Goal: Obtain resource: Download file/media

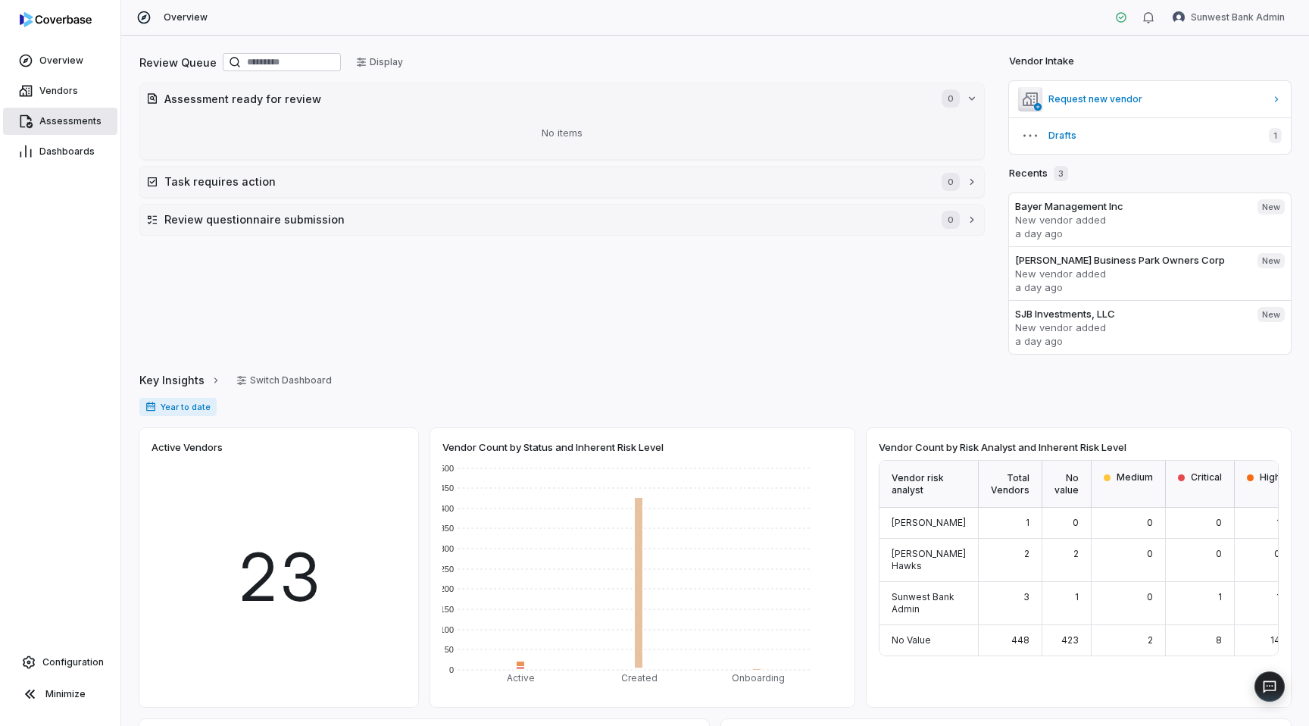
click at [46, 116] on span "Assessments" at bounding box center [70, 121] width 62 height 12
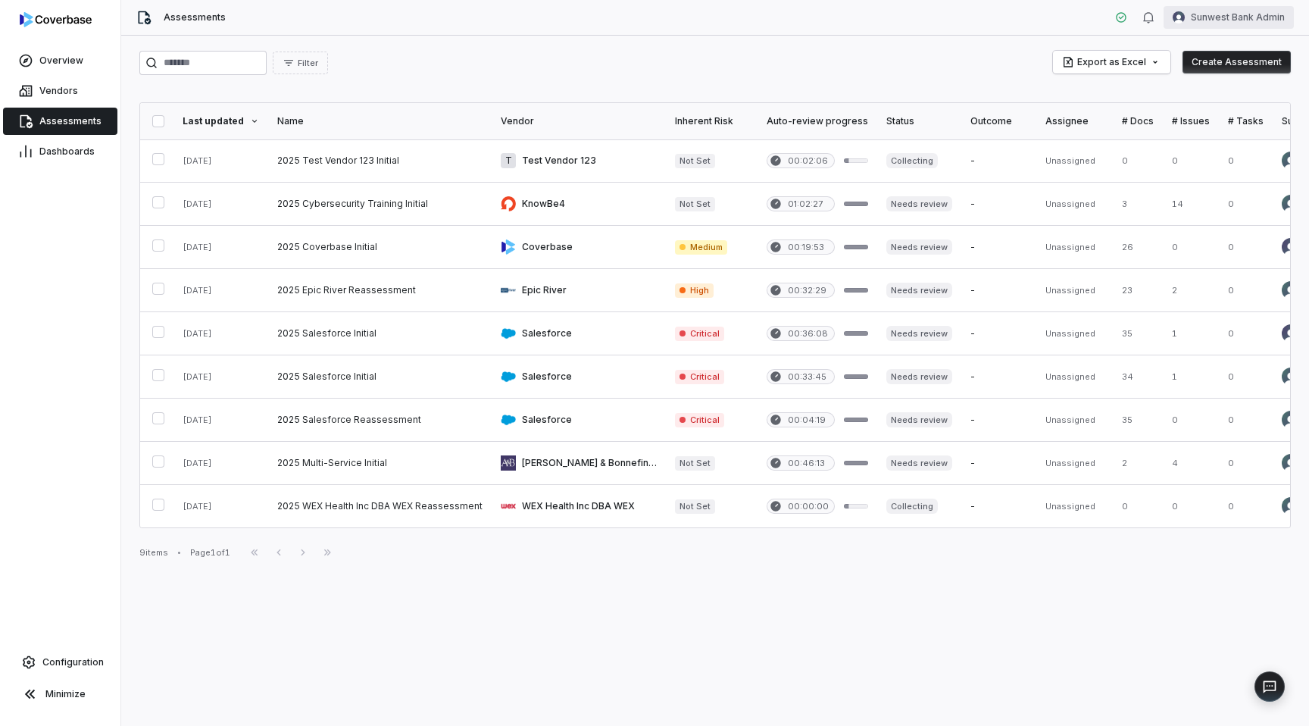
click at [1242, 10] on html "Overview Vendors Assessments Dashboards Configuration Minimize Assessments Sunw…" at bounding box center [654, 363] width 1309 height 726
click at [1227, 134] on div "Log out" at bounding box center [1230, 139] width 116 height 24
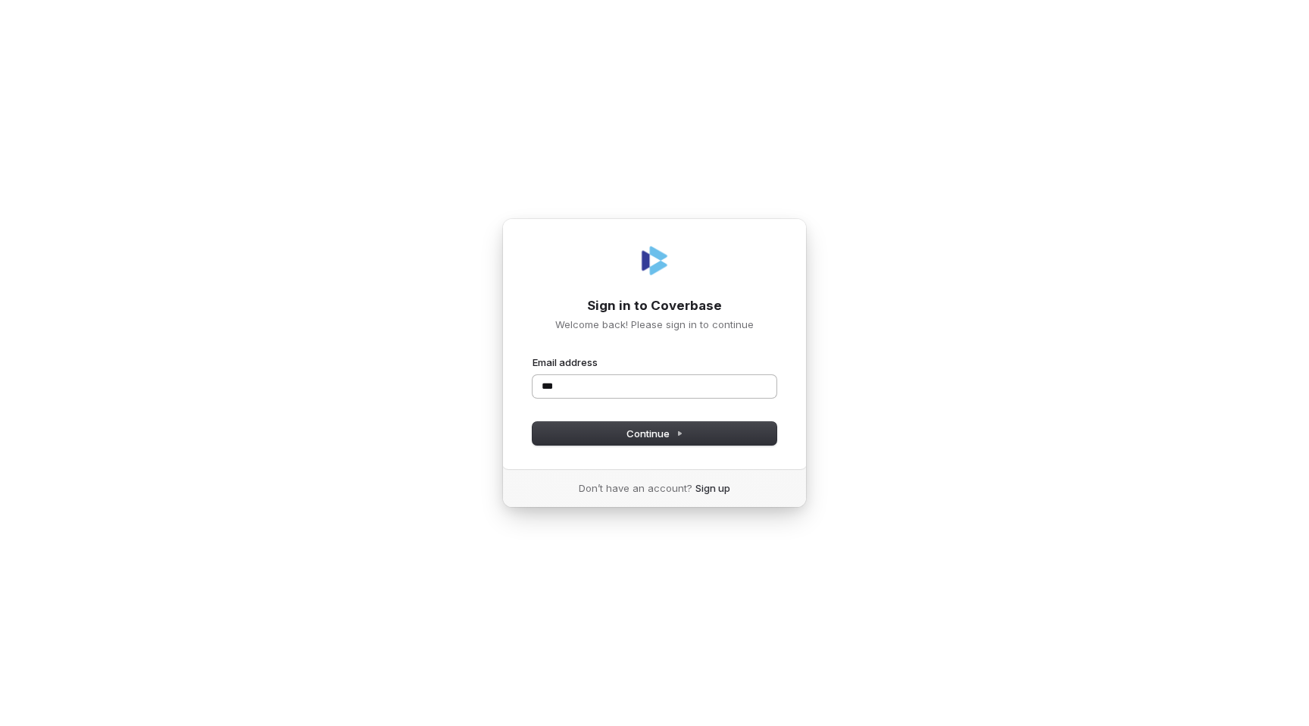
type input "****"
click at [0, 725] on com-1password-button at bounding box center [0, 726] width 0 height 0
type input "**********"
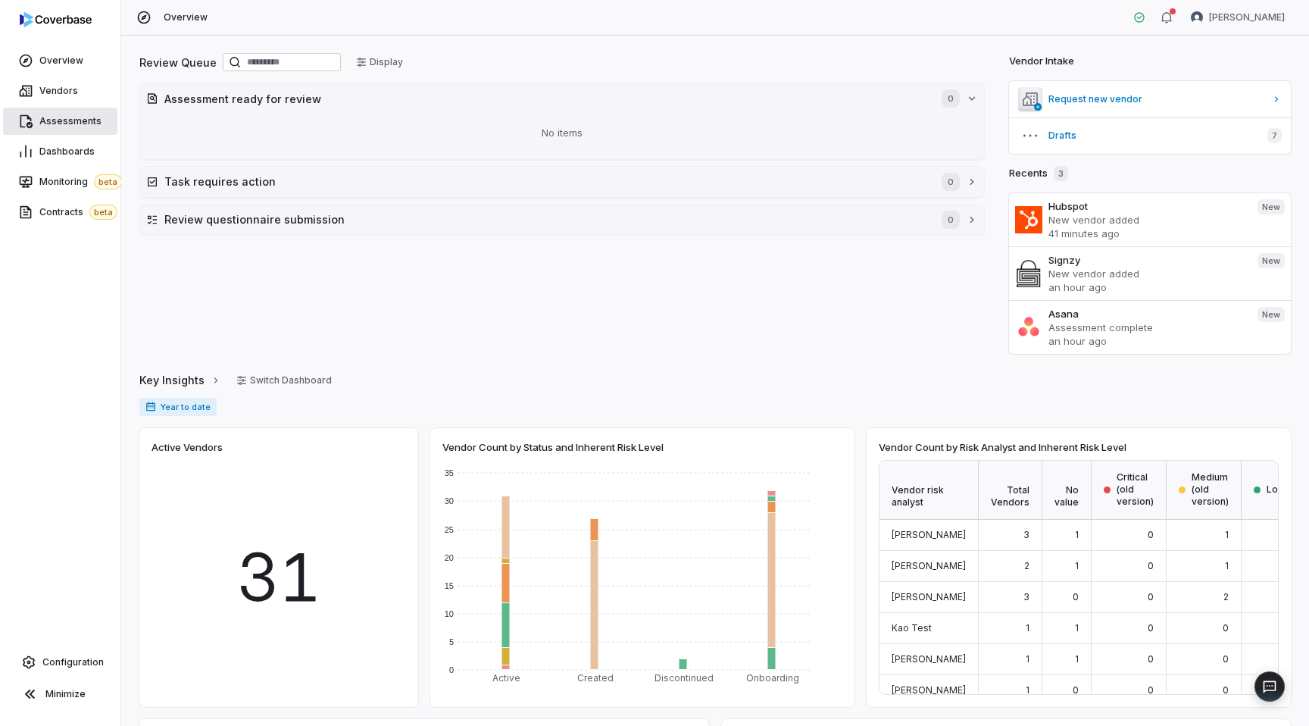
click at [52, 121] on span "Assessments" at bounding box center [70, 121] width 62 height 12
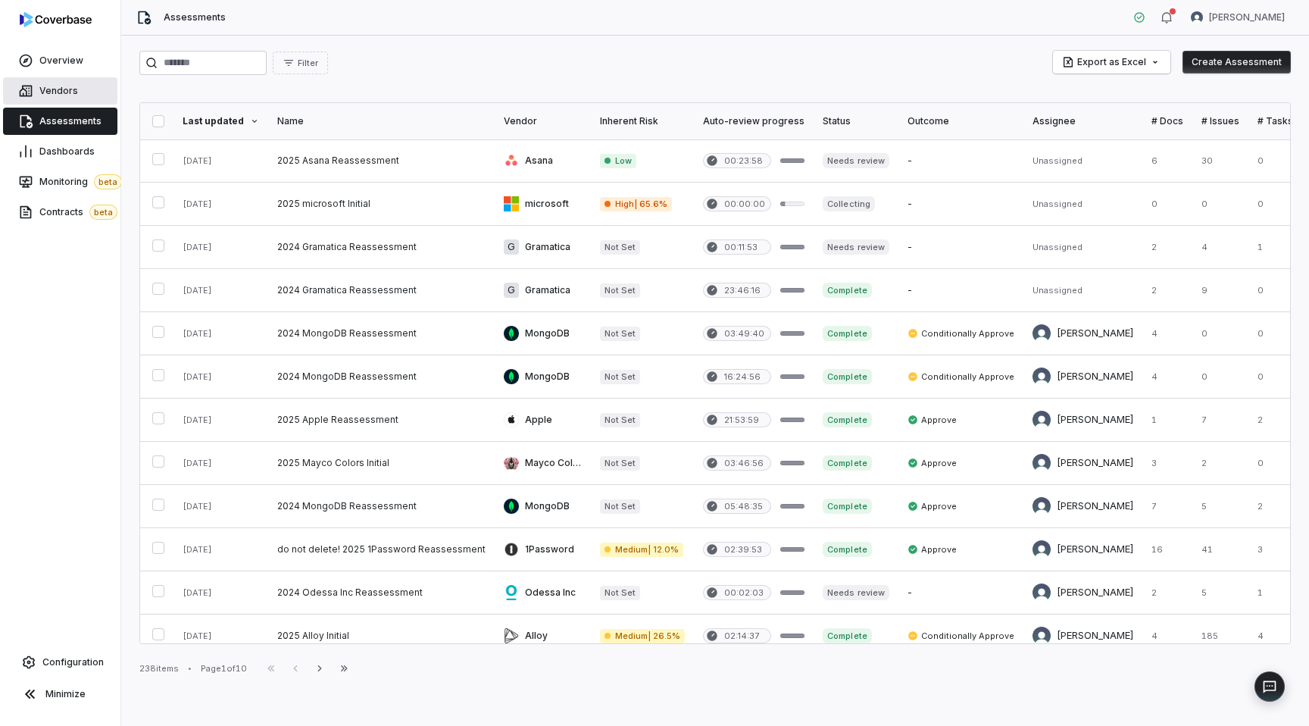
click at [41, 95] on span "Vendors" at bounding box center [58, 91] width 39 height 12
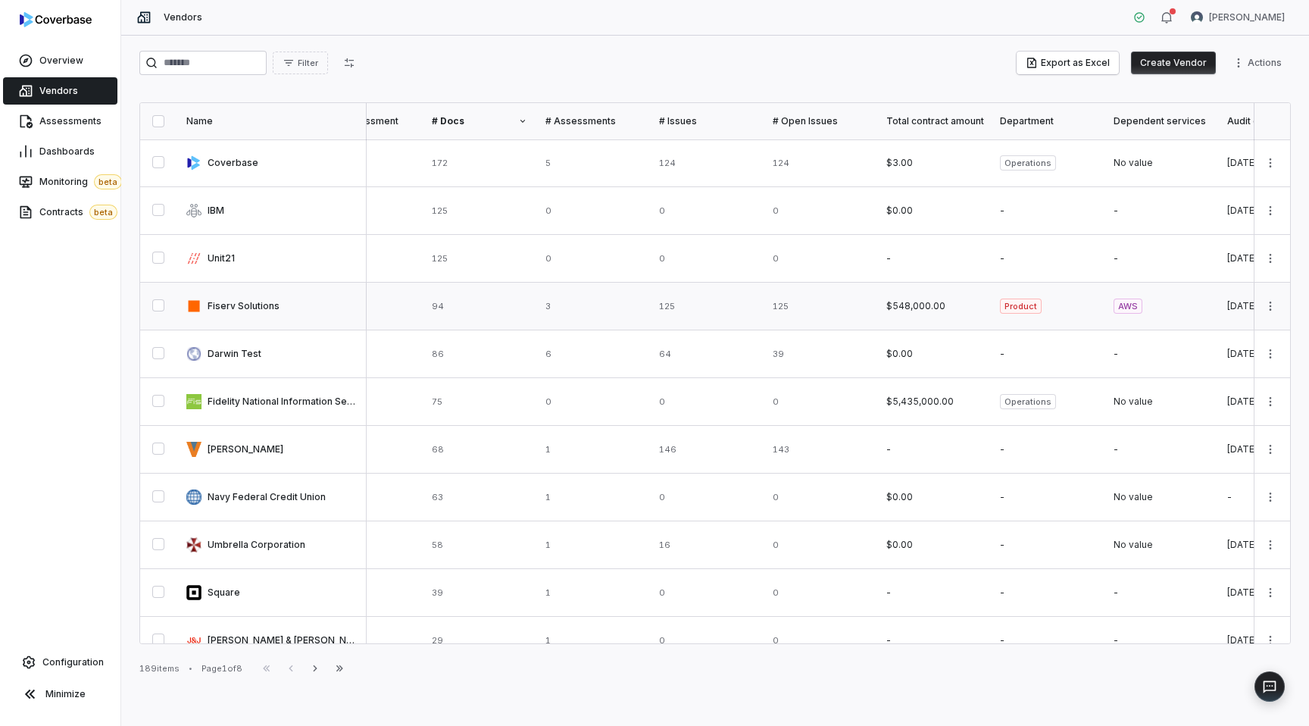
scroll to position [0, 1158]
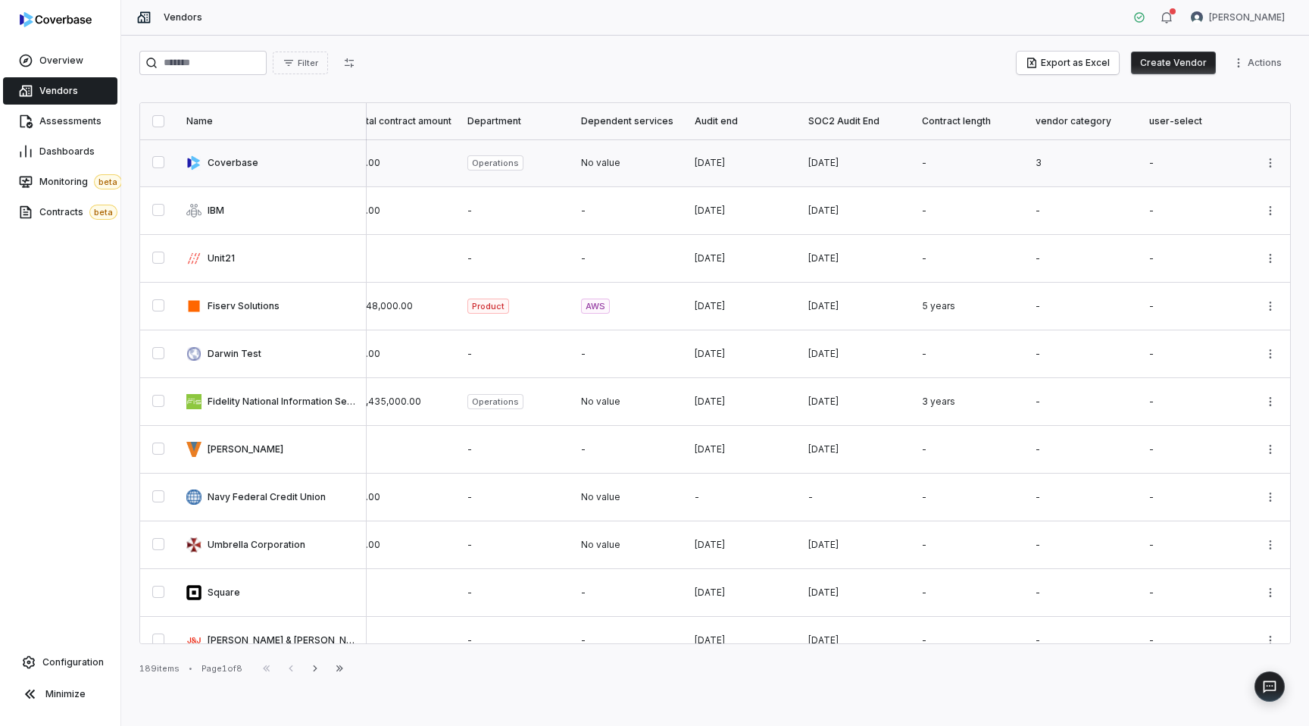
click at [823, 167] on link at bounding box center [856, 162] width 114 height 47
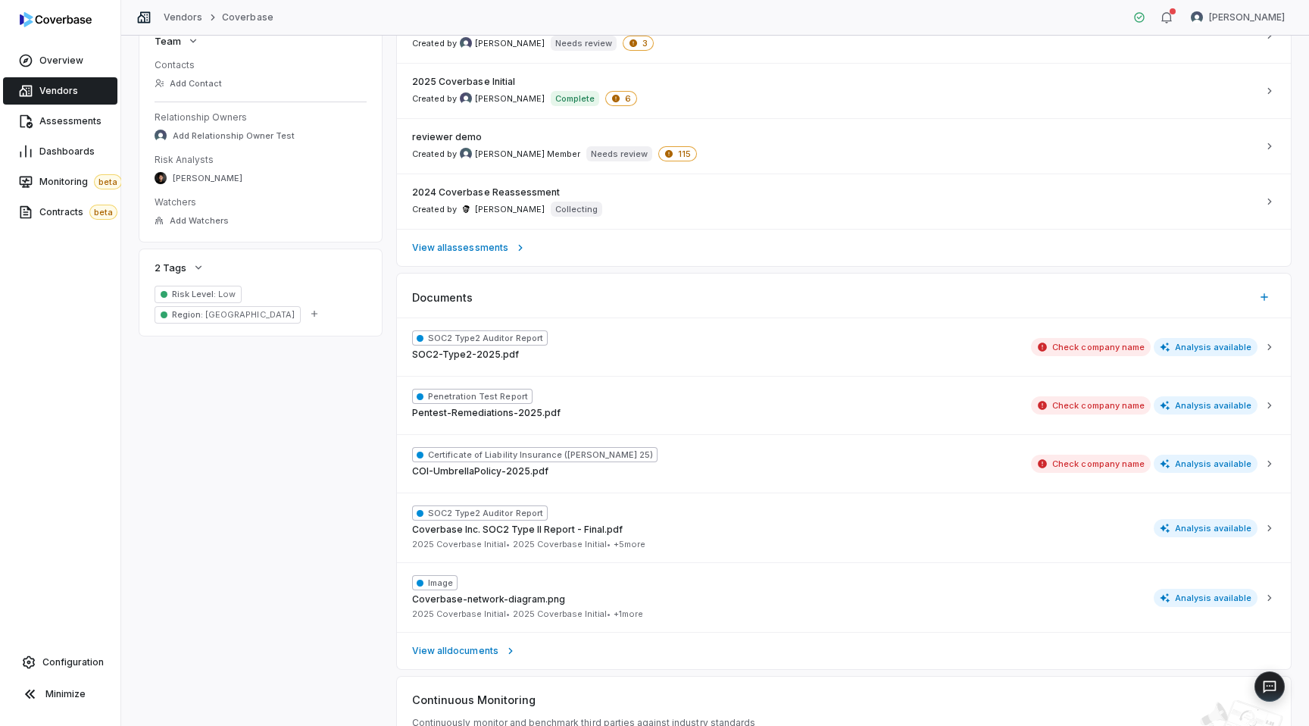
scroll to position [701, 0]
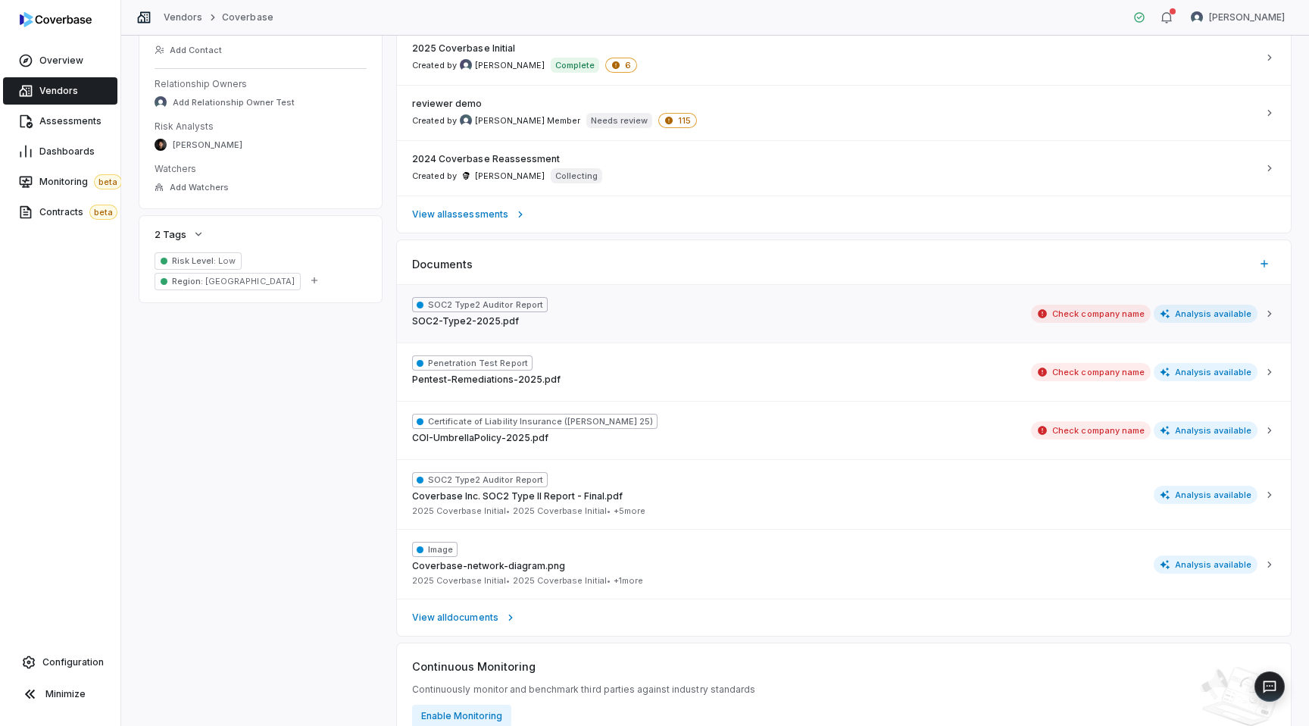
click at [677, 307] on div "SOC2 Type2 Auditor Report SOC2-Type2-2025.pdf Check company name Analysis avail…" at bounding box center [834, 313] width 845 height 33
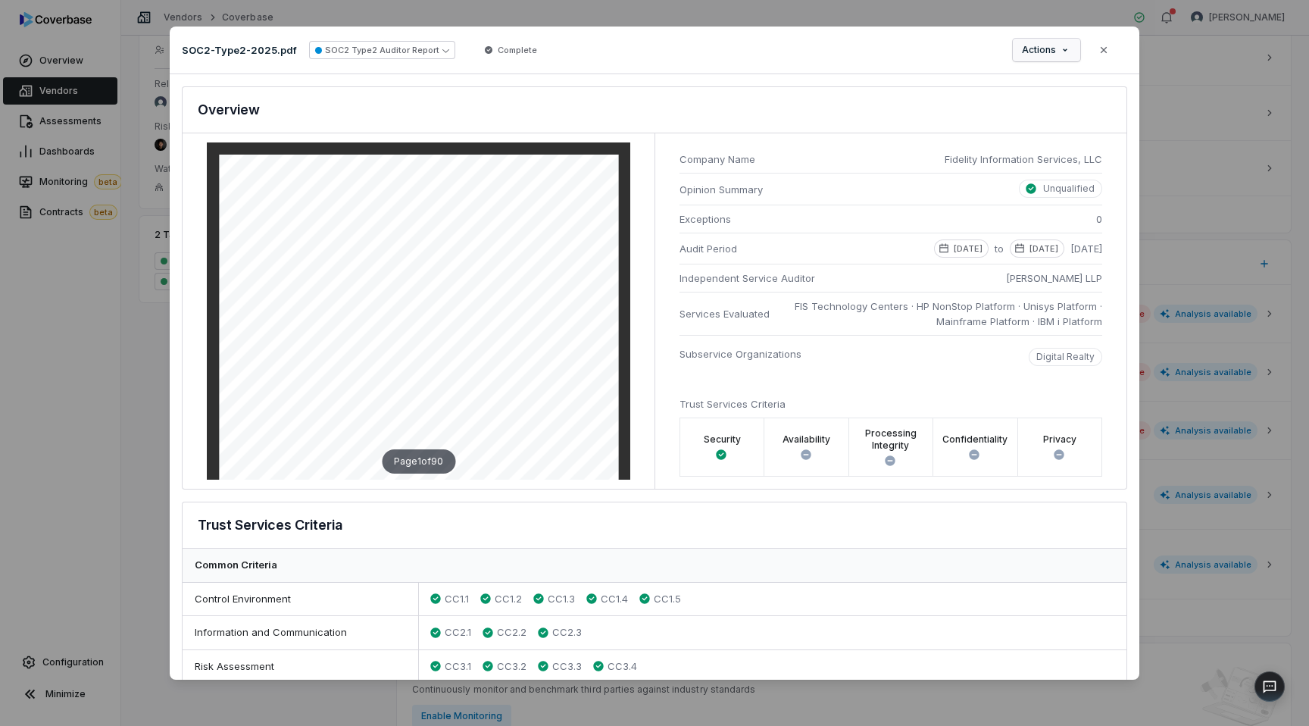
click at [1050, 52] on span "Actions" at bounding box center [1039, 50] width 34 height 12
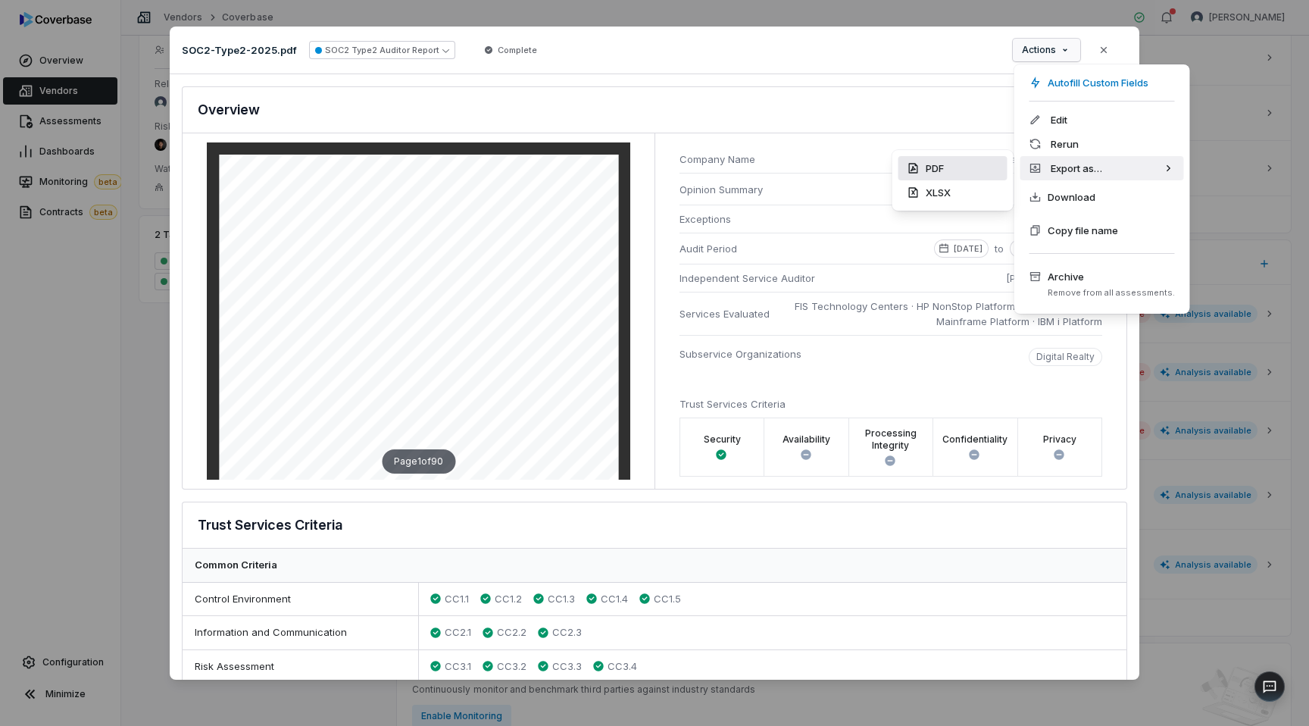
click at [961, 164] on div "PDF" at bounding box center [952, 168] width 109 height 24
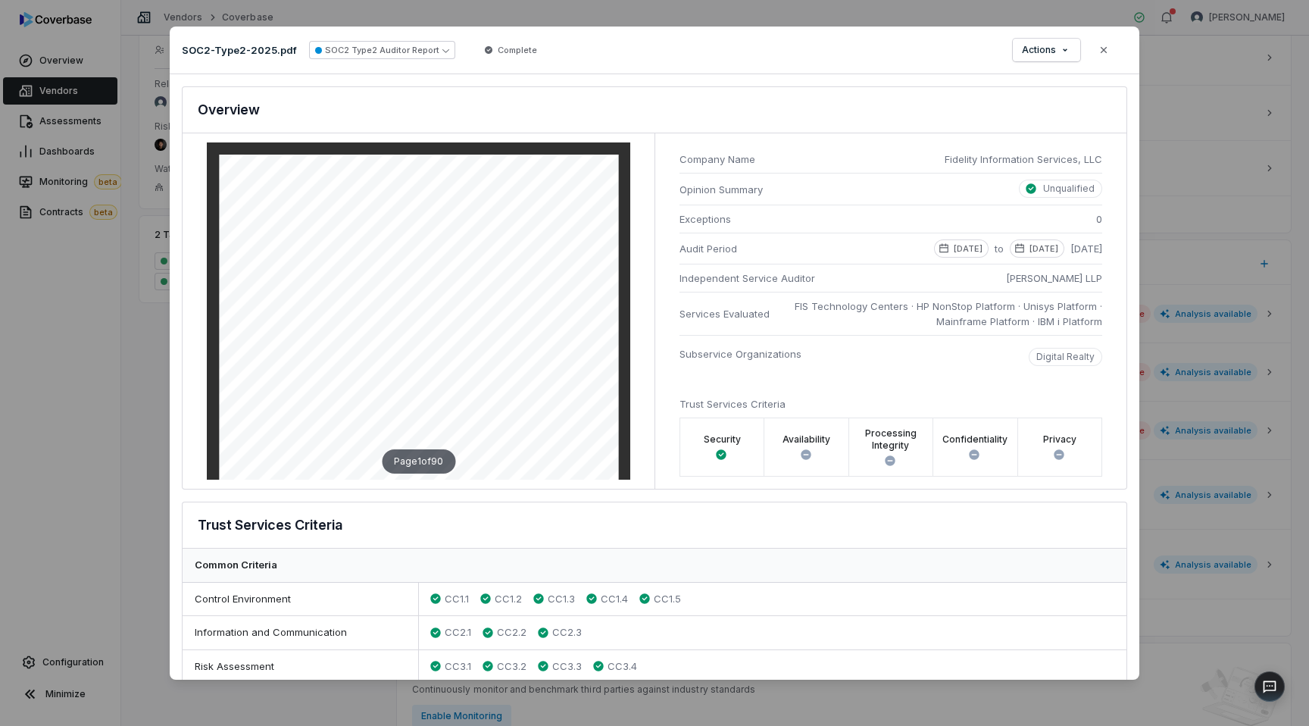
type textarea "*"
